Goal: Task Accomplishment & Management: Complete application form

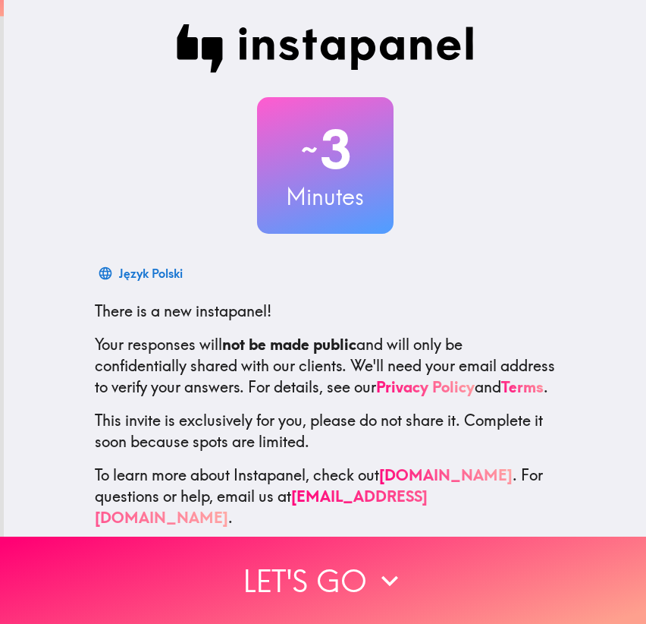
scroll to position [27, 0]
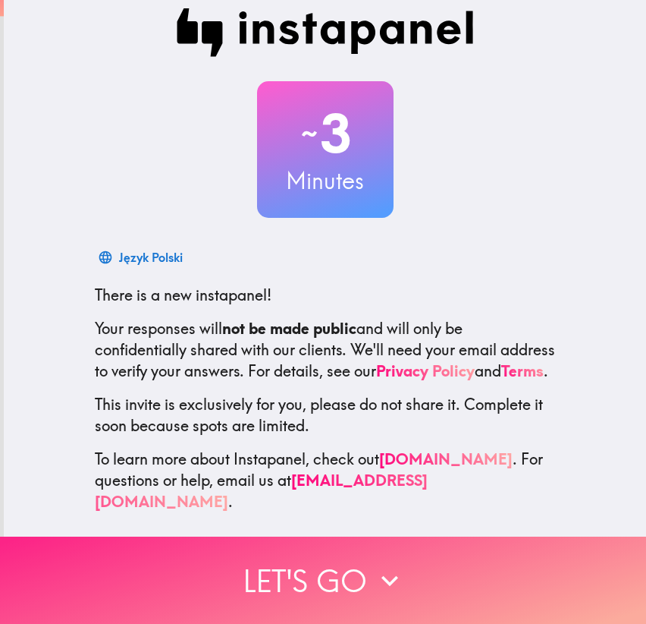
click at [298, 571] on button "Let's go" at bounding box center [323, 579] width 646 height 87
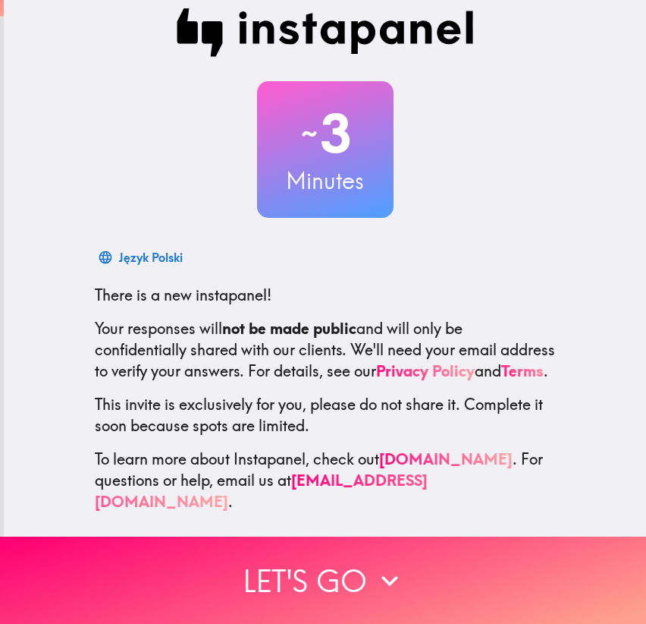
scroll to position [0, 0]
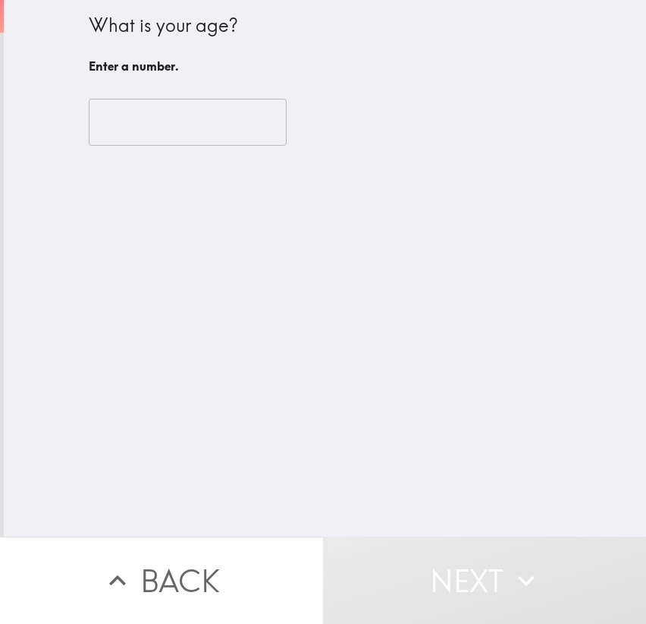
click at [163, 129] on input "number" at bounding box center [188, 122] width 198 height 47
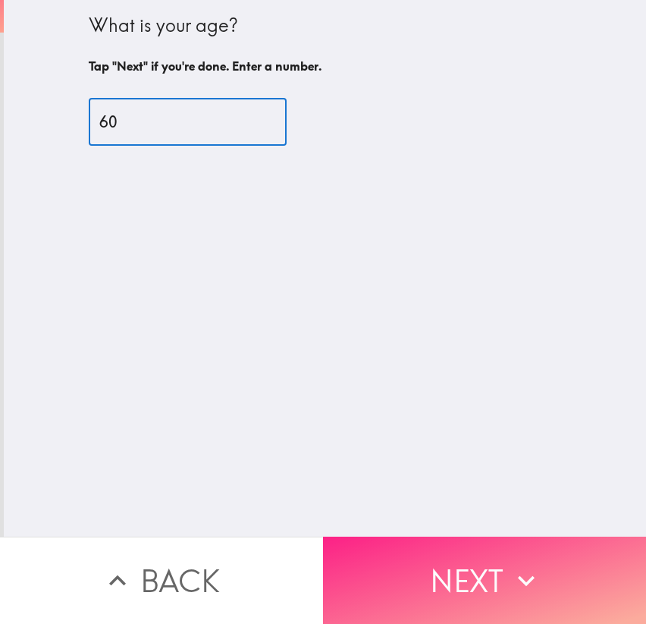
type input "60"
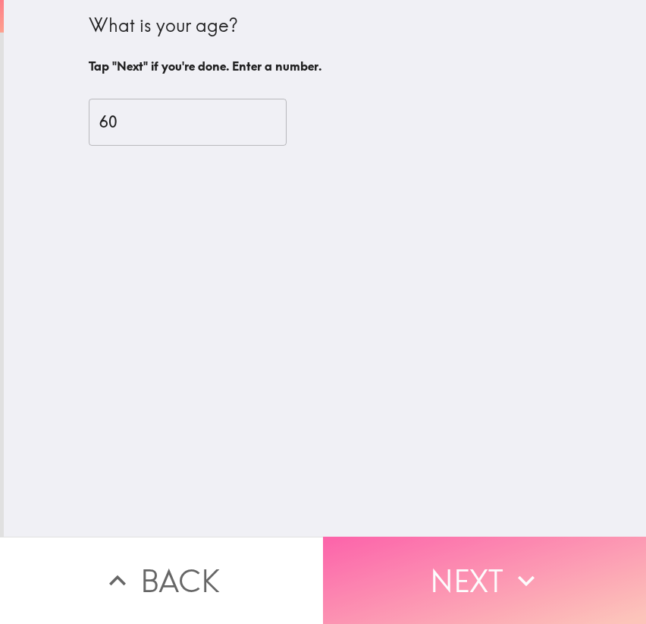
click at [445, 564] on button "Next" at bounding box center [484, 579] width 323 height 87
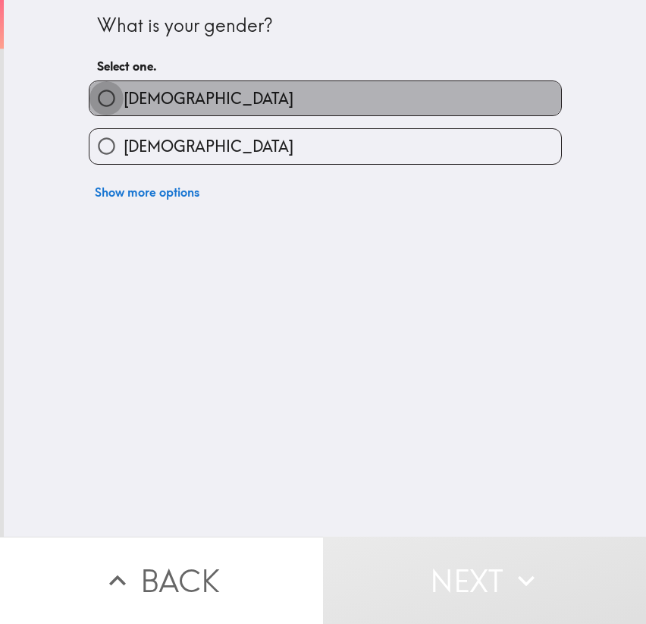
click at [99, 101] on input "[DEMOGRAPHIC_DATA]" at bounding box center [107, 98] width 34 height 34
radio input "true"
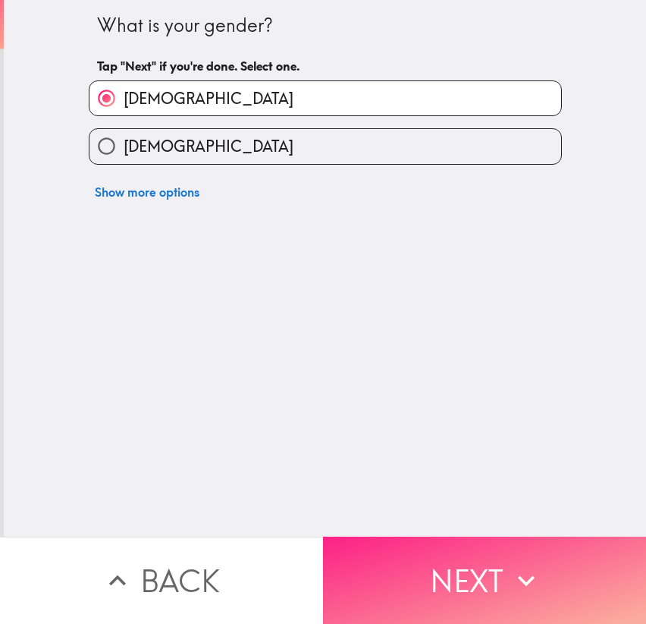
click at [463, 568] on button "Next" at bounding box center [484, 579] width 323 height 87
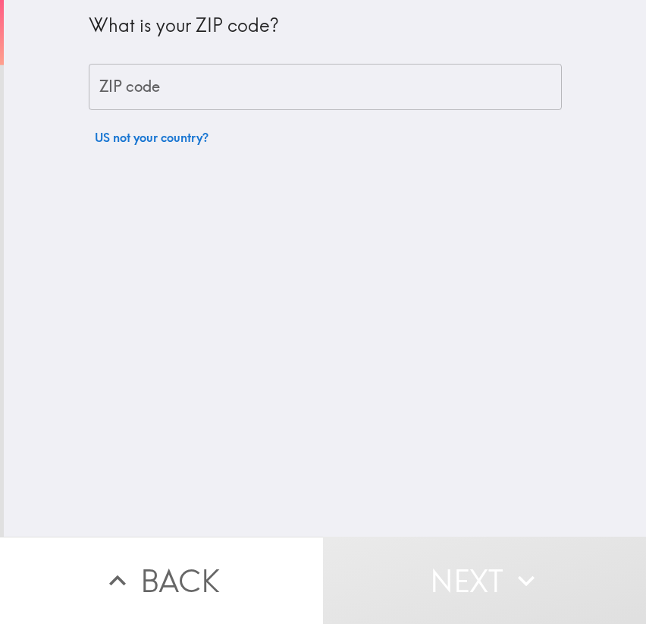
drag, startPoint x: 115, startPoint y: 93, endPoint x: 125, endPoint y: 134, distance: 42.3
click at [115, 93] on input "ZIP code" at bounding box center [325, 87] width 473 height 47
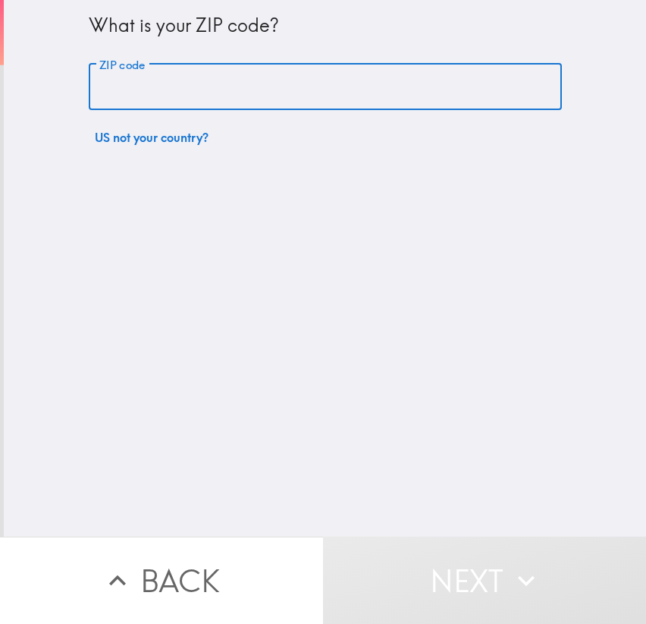
type input "12189"
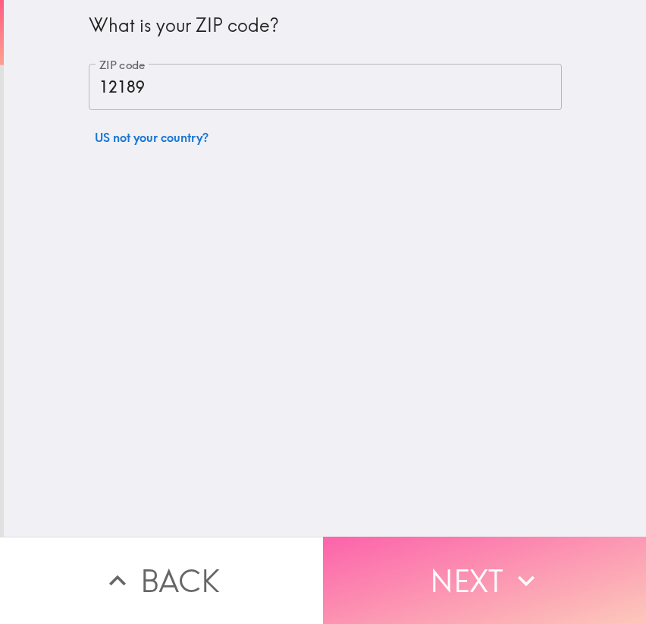
drag, startPoint x: 468, startPoint y: 564, endPoint x: 453, endPoint y: 370, distance: 194.8
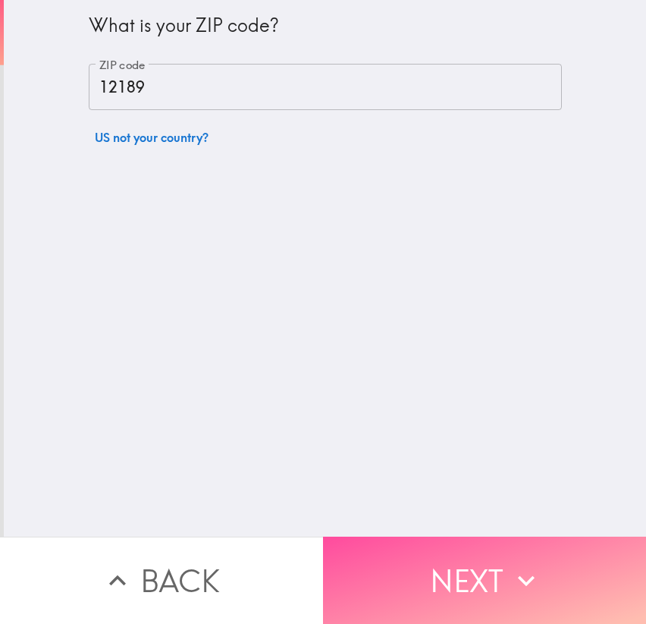
click at [469, 565] on button "Next" at bounding box center [484, 579] width 323 height 87
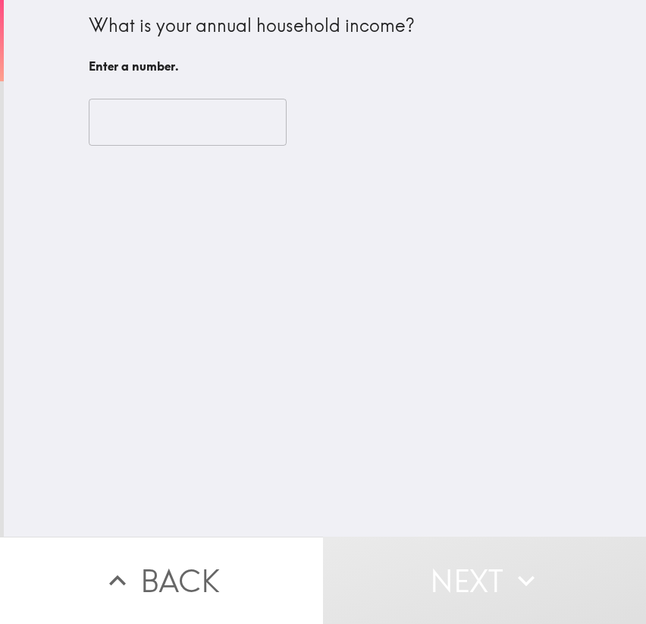
click at [97, 122] on input "number" at bounding box center [188, 122] width 198 height 47
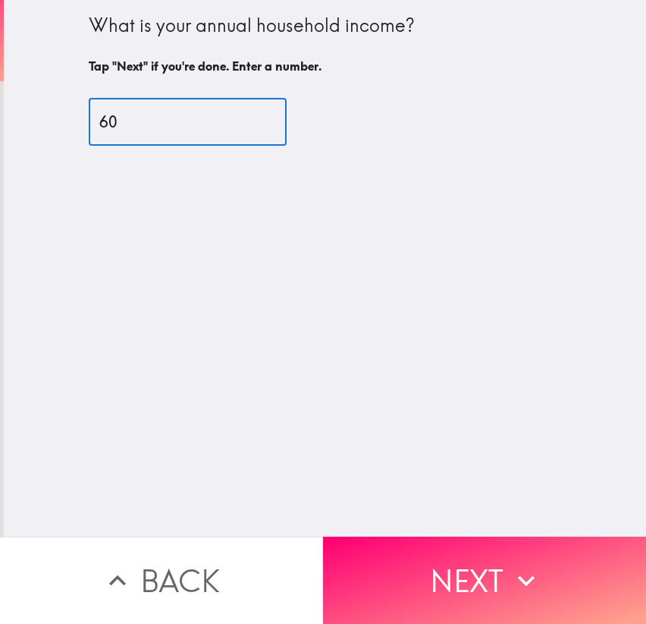
type input "6"
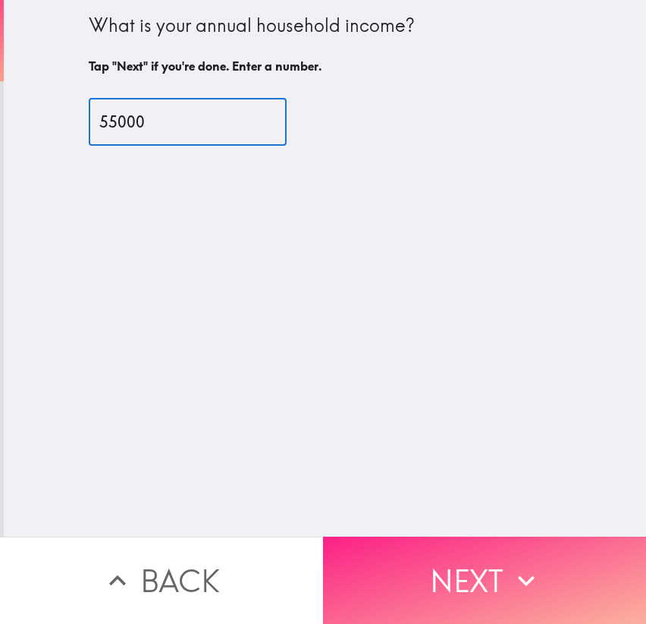
type input "55000"
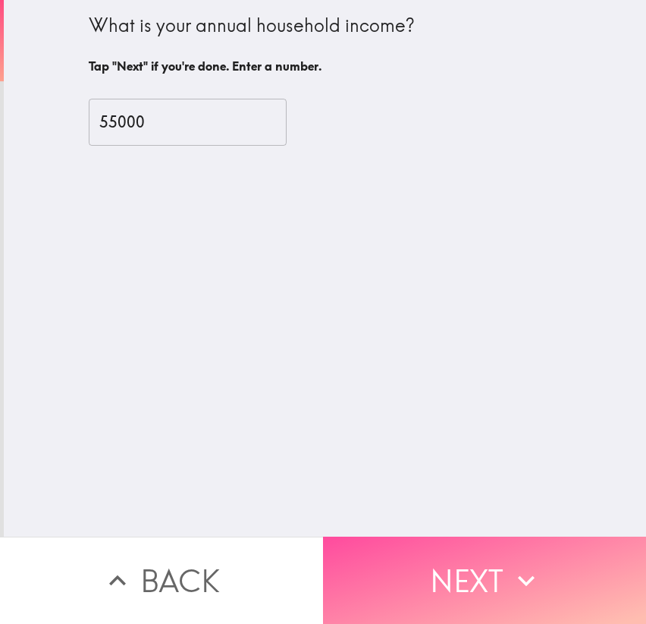
drag, startPoint x: 438, startPoint y: 578, endPoint x: 445, endPoint y: 507, distance: 71.6
click at [439, 577] on button "Next" at bounding box center [484, 579] width 323 height 87
